Goal: Contribute content: Contribute content

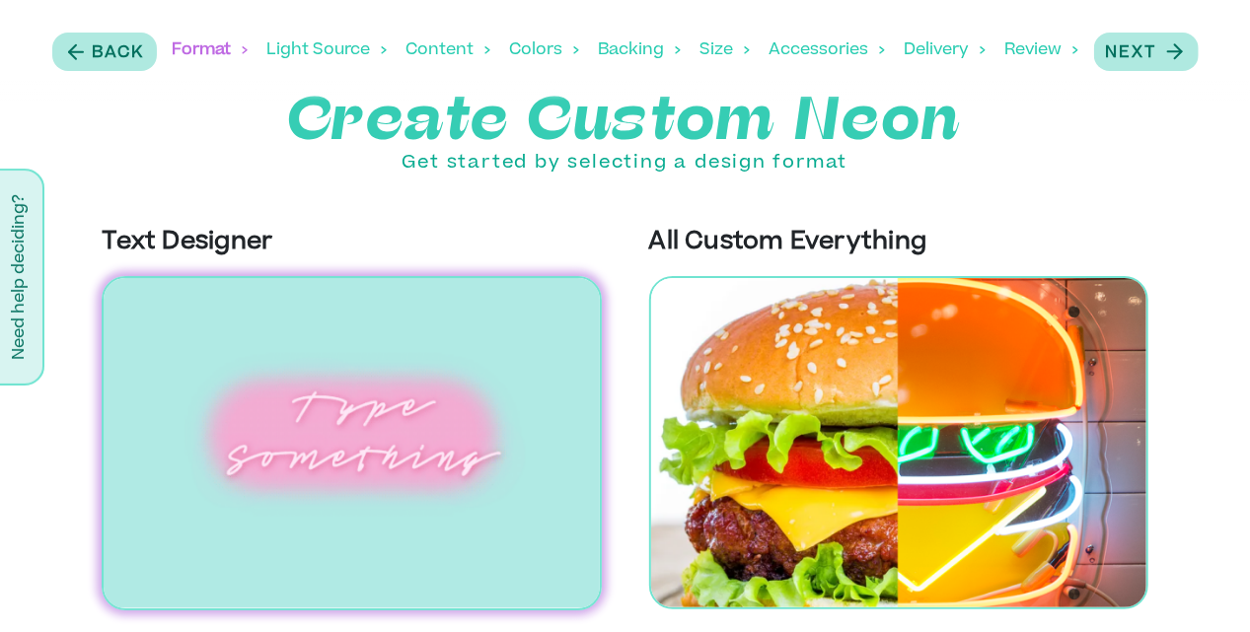
scroll to position [12, 0]
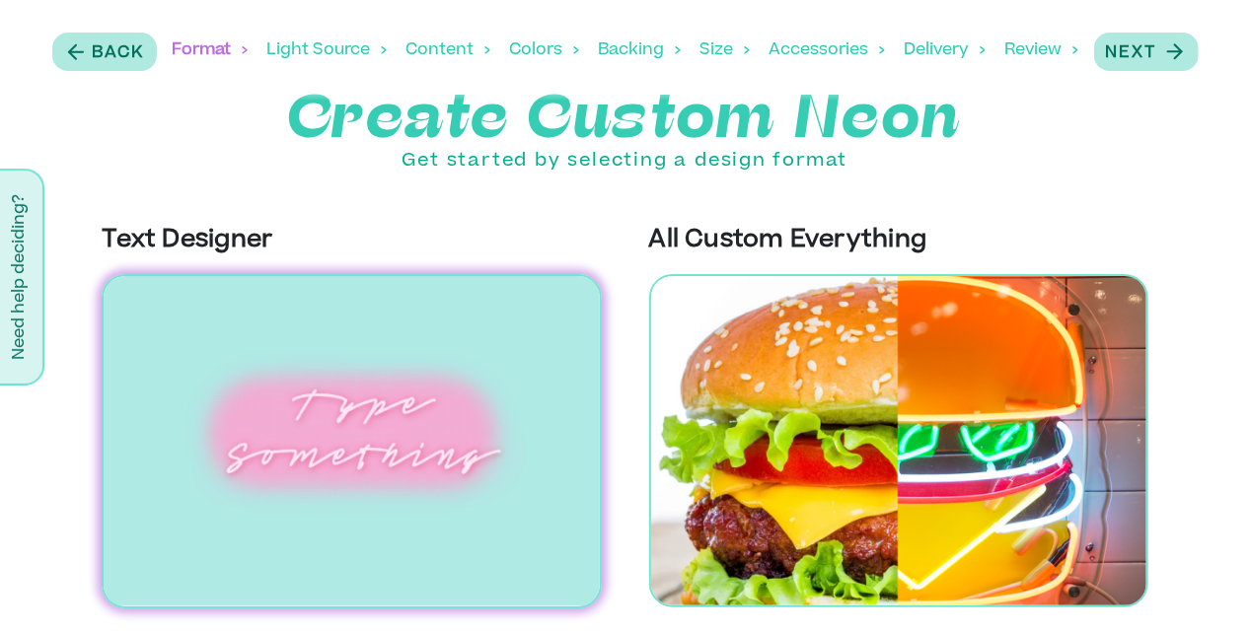
click at [365, 476] on img at bounding box center [351, 441] width 499 height 334
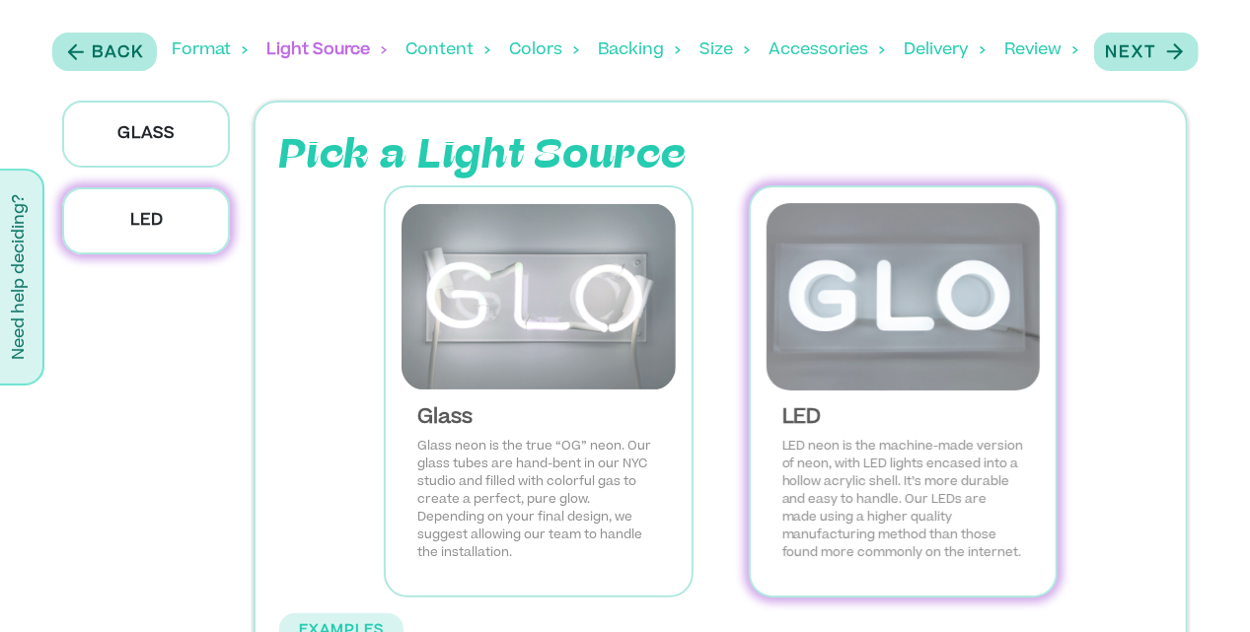
click at [798, 333] on img at bounding box center [904, 296] width 274 height 187
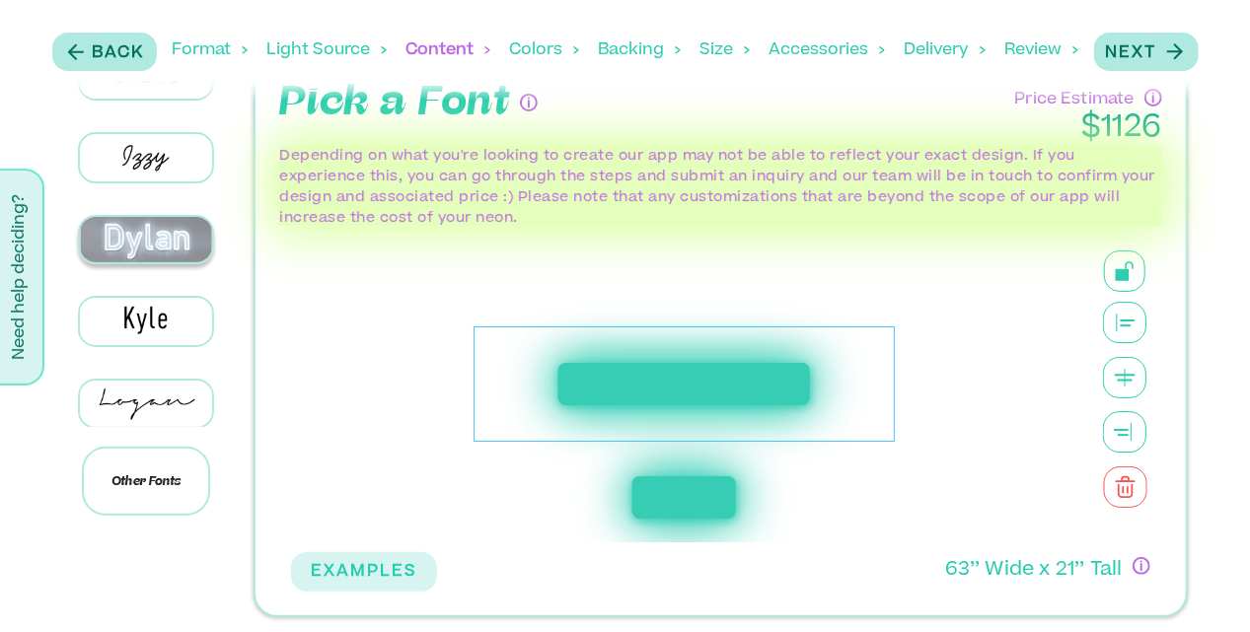
scroll to position [592, 0]
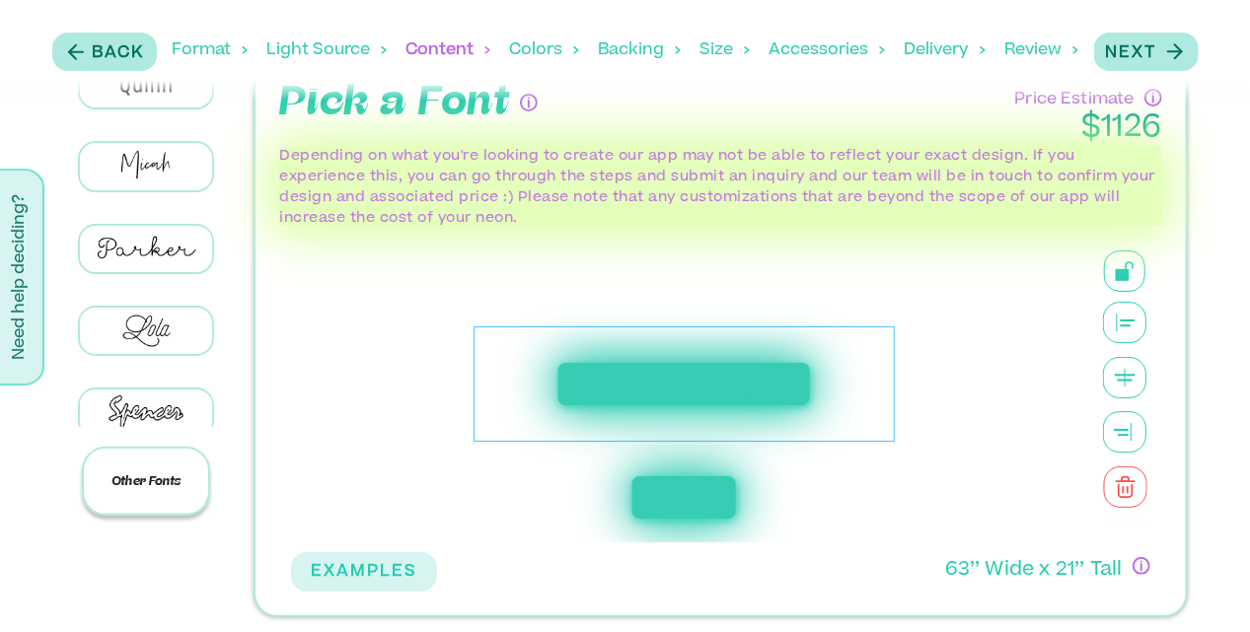
click at [126, 493] on p "Other Fonts" at bounding box center [146, 481] width 128 height 69
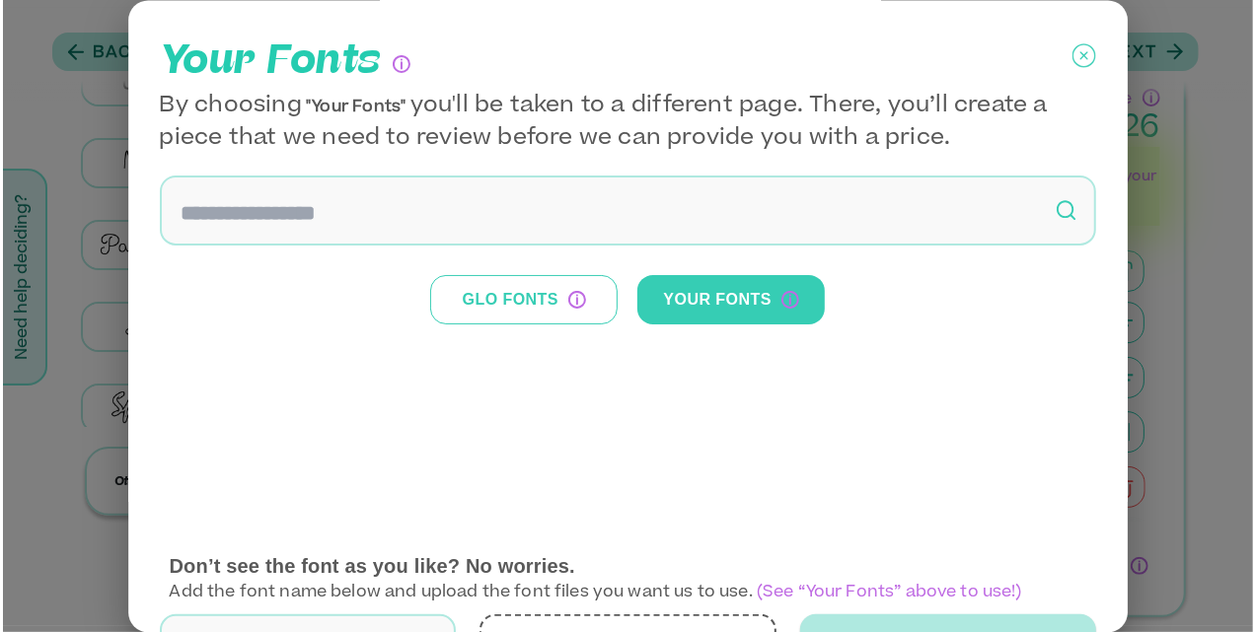
scroll to position [989, 0]
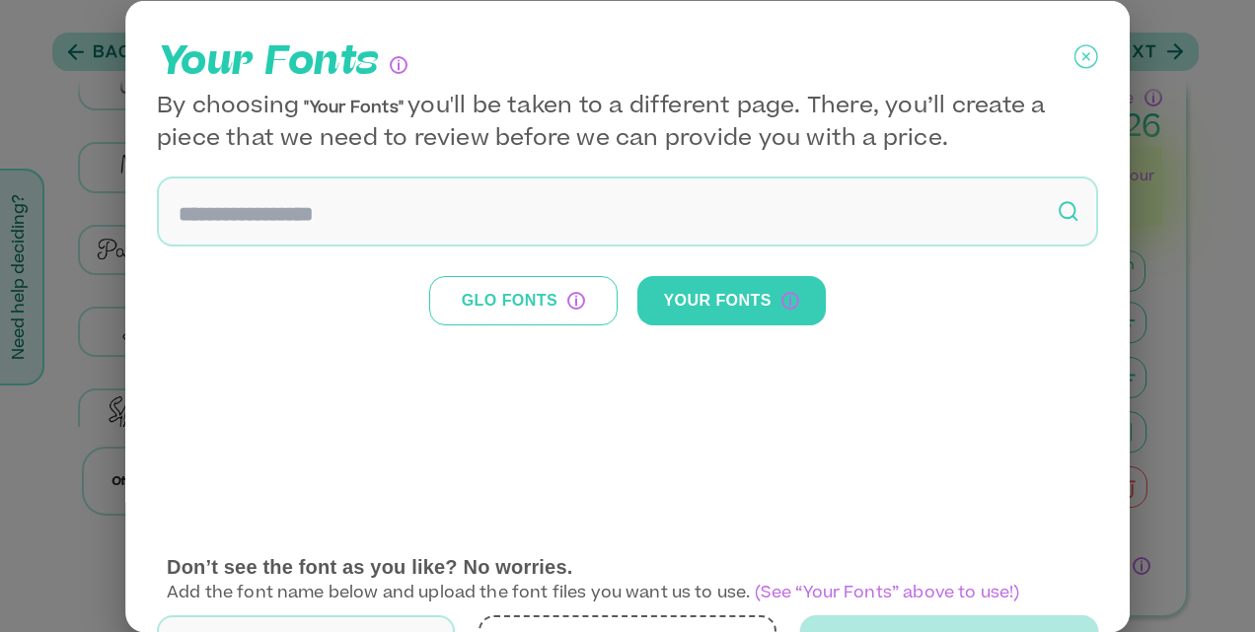
click at [355, 222] on input at bounding box center [627, 211] width 941 height 70
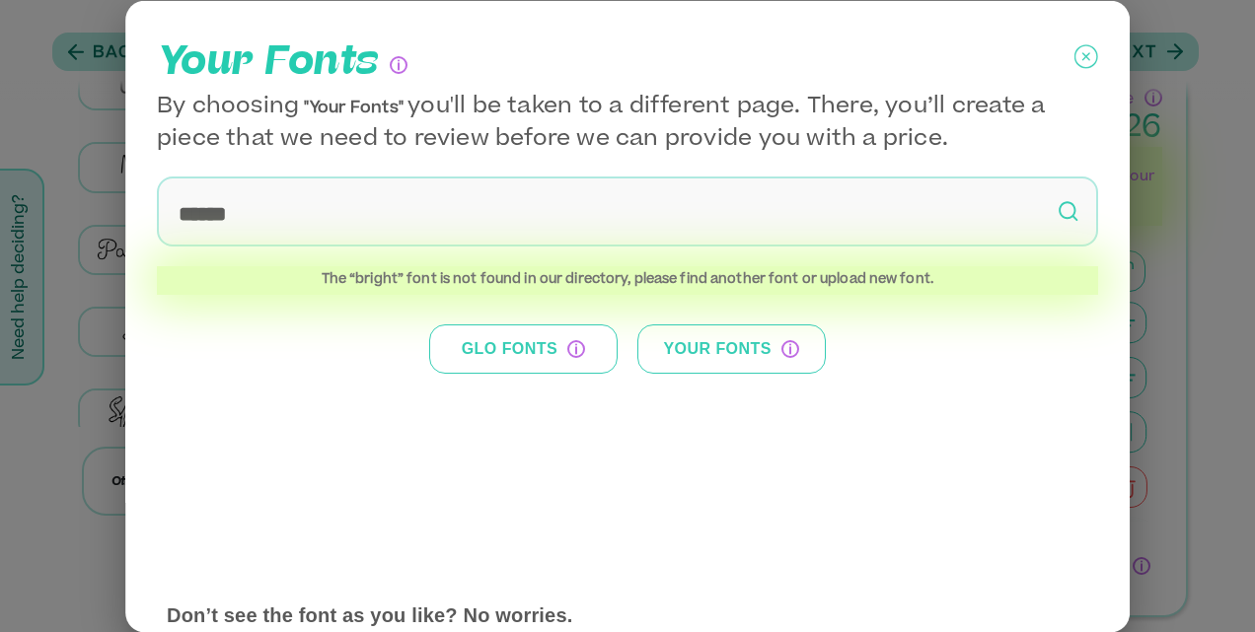
click at [663, 332] on button "Your Fonts" at bounding box center [731, 349] width 188 height 49
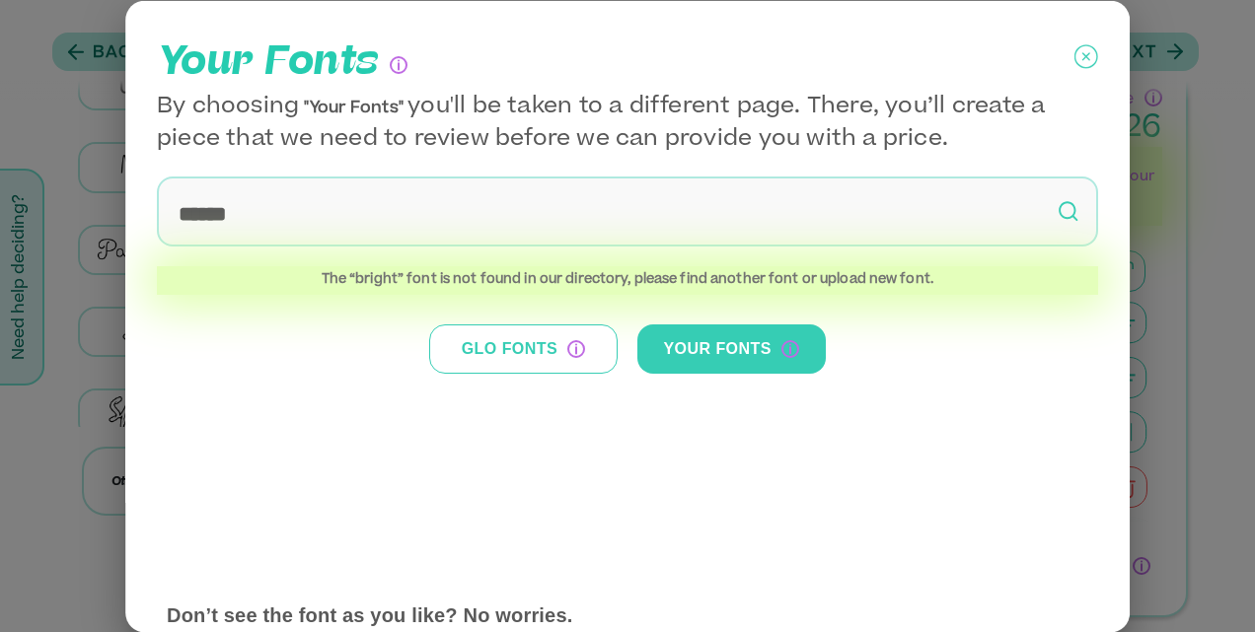
click at [341, 226] on input "******" at bounding box center [627, 211] width 941 height 70
type input "*"
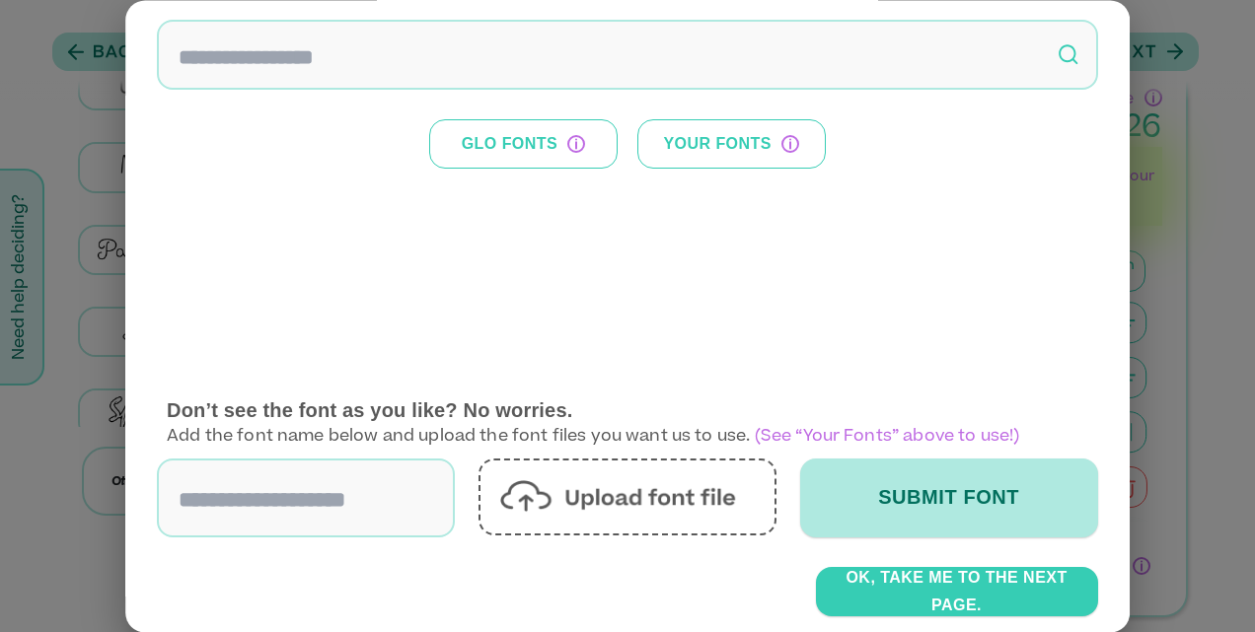
scroll to position [171, 0]
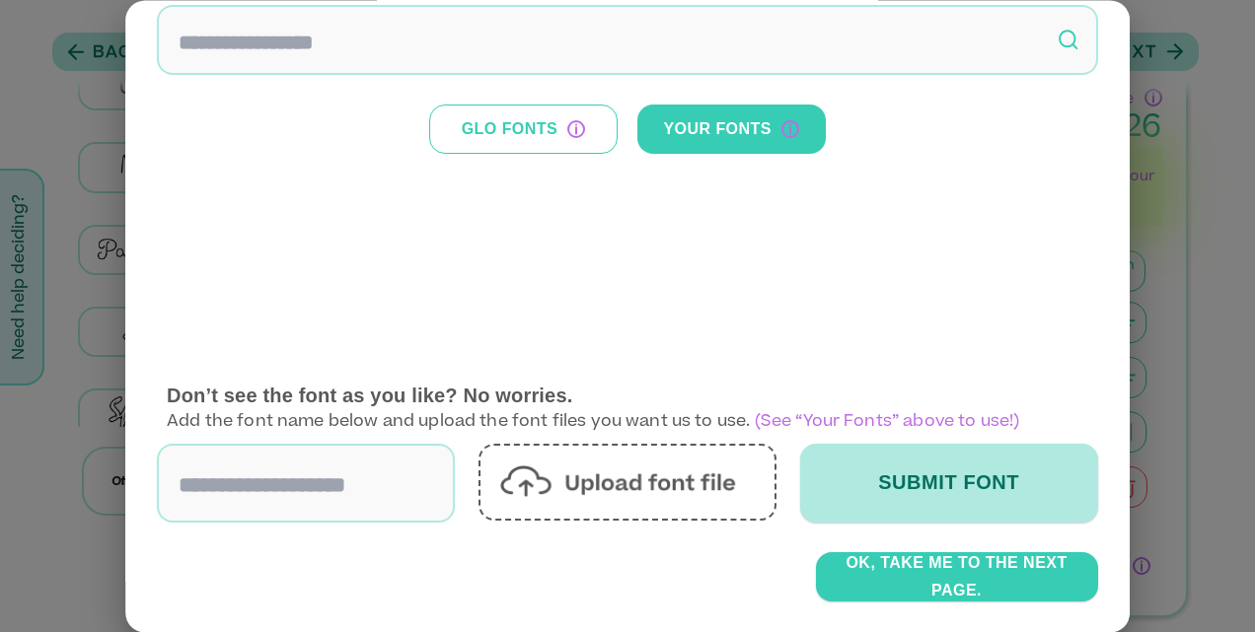
click at [361, 486] on input at bounding box center [306, 483] width 298 height 79
type input "******"
click at [572, 474] on img at bounding box center [627, 483] width 255 height 35
click at [0, 0] on input "file" at bounding box center [0, 0] width 0 height 0
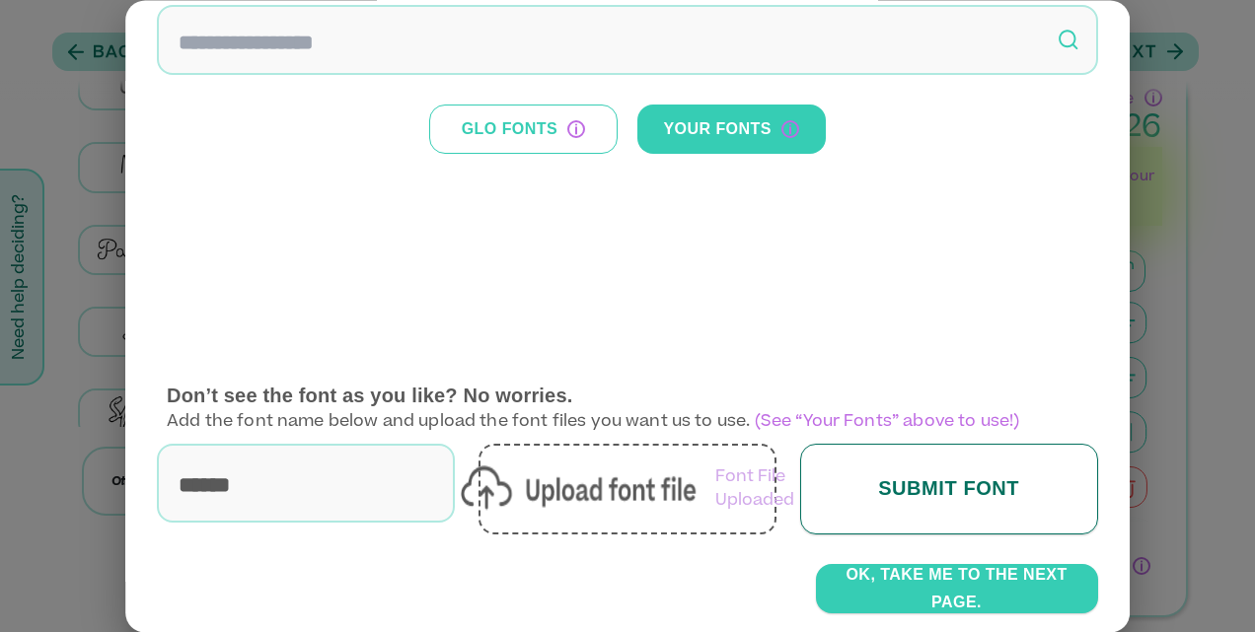
click at [914, 462] on button "Submit Font" at bounding box center [949, 489] width 298 height 91
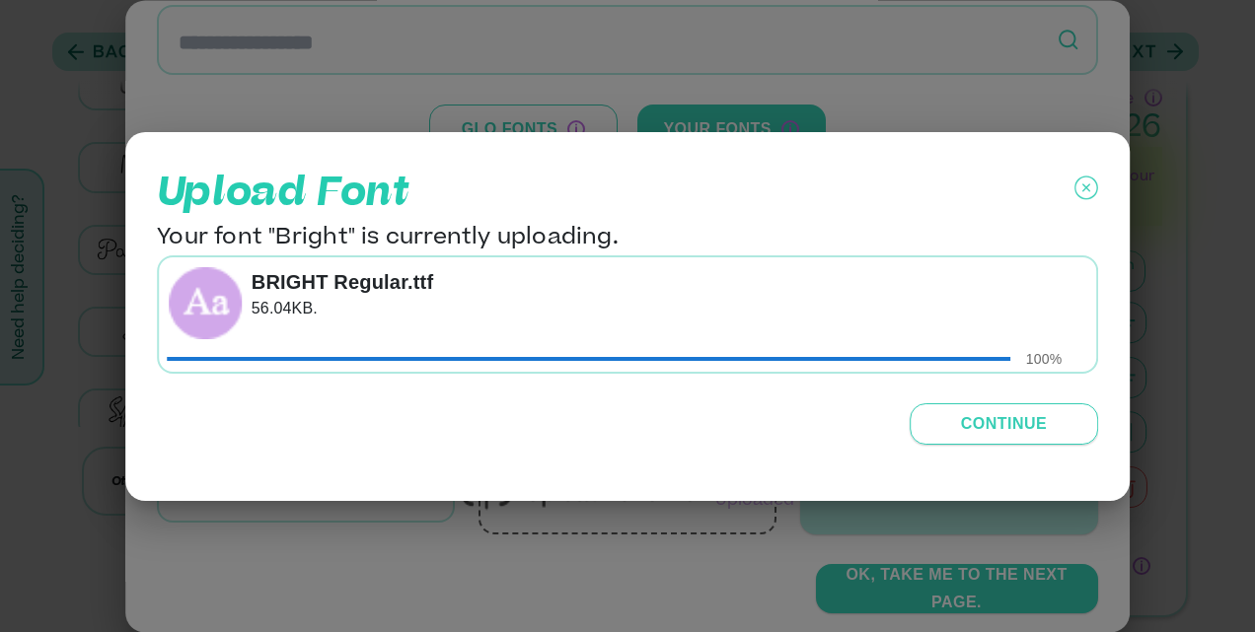
click at [957, 434] on button "Continue" at bounding box center [1004, 424] width 188 height 41
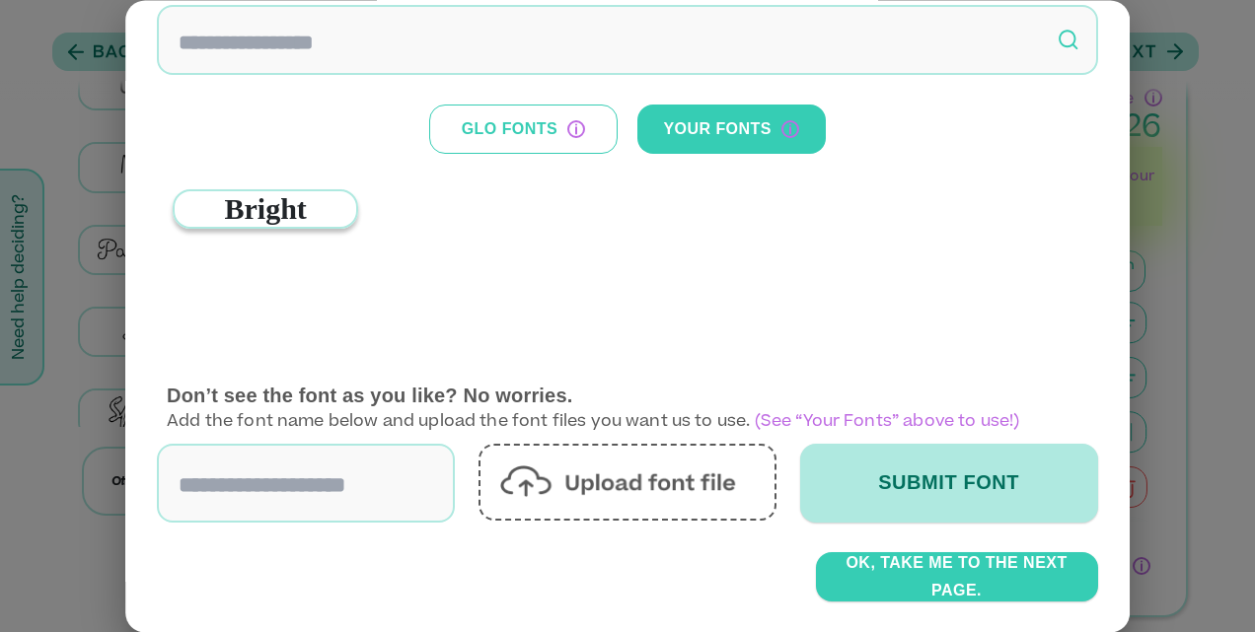
click at [246, 214] on div "Bright" at bounding box center [265, 208] width 185 height 39
click at [956, 566] on button "OK, TAKE ME TO THE NEXT PAGE." at bounding box center [957, 577] width 282 height 49
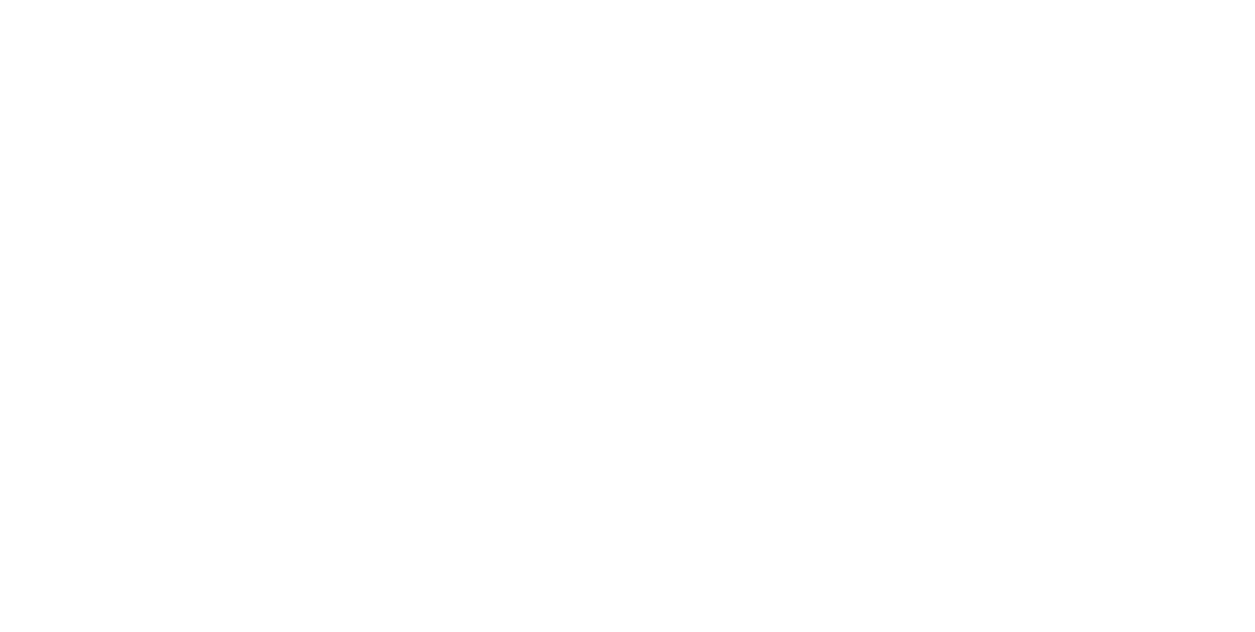
scroll to position [0, 0]
